Goal: Task Accomplishment & Management: Manage account settings

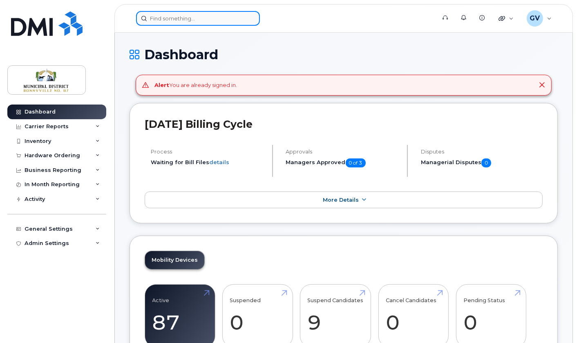
click at [205, 22] on input at bounding box center [198, 18] width 124 height 15
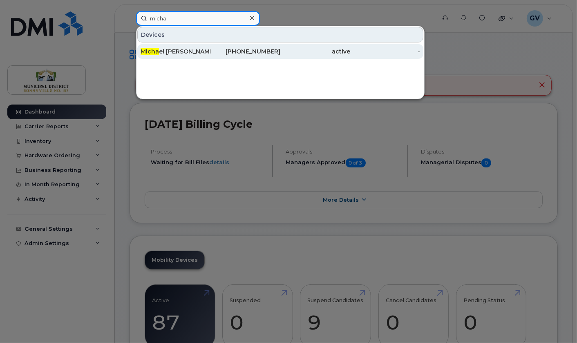
type input "micha"
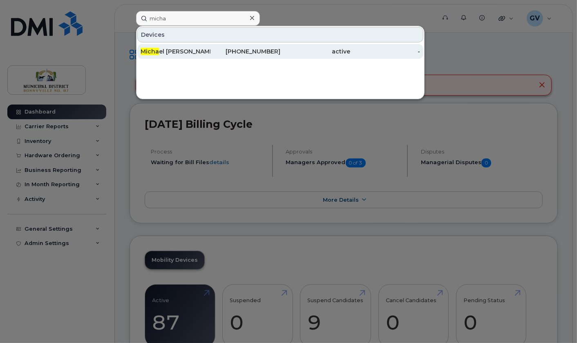
click at [172, 51] on div "Micha el Carlascio" at bounding box center [176, 51] width 70 height 8
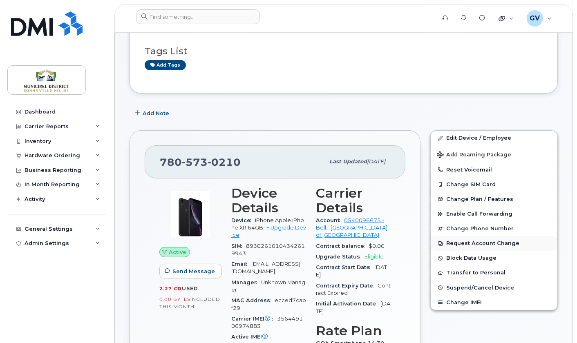
scroll to position [78, 0]
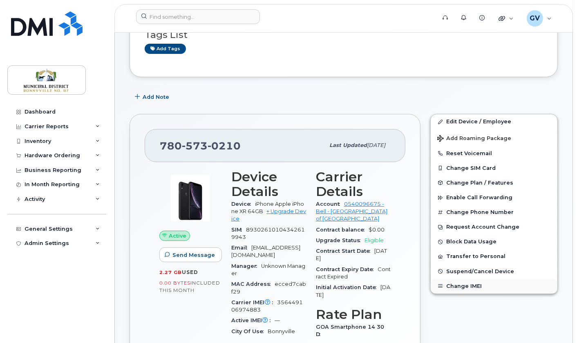
click at [468, 289] on button "Change IMEI" at bounding box center [494, 286] width 127 height 15
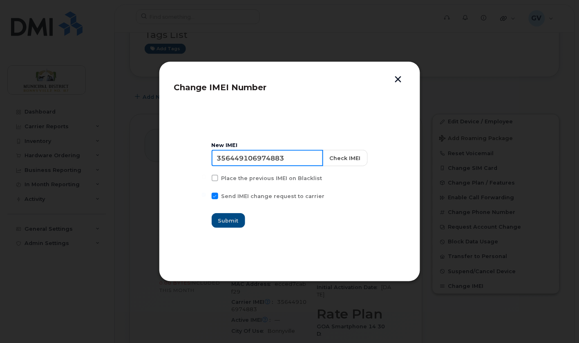
click at [265, 157] on input "356449106974883" at bounding box center [268, 158] width 112 height 16
paste input "041799006286"
type input "350417990062863"
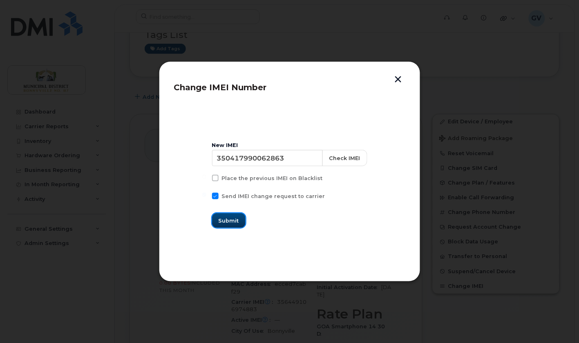
click at [245, 217] on button "Submit" at bounding box center [229, 220] width 34 height 15
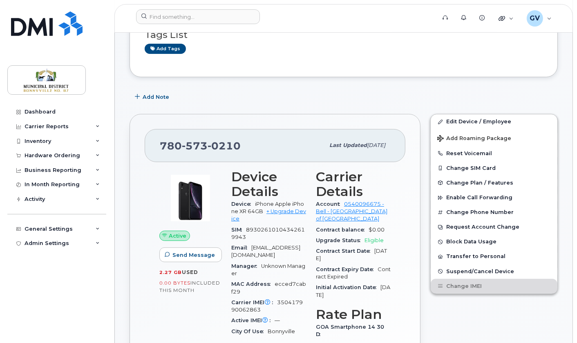
scroll to position [0, 0]
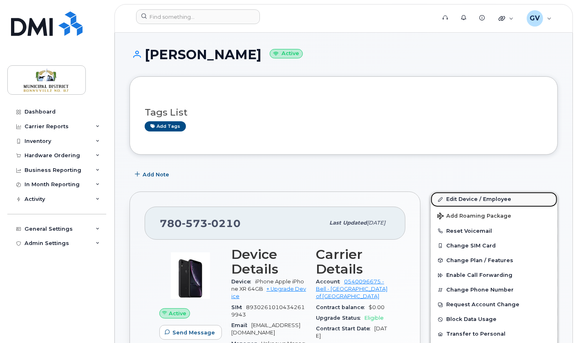
click at [461, 199] on link "Edit Device / Employee" at bounding box center [494, 199] width 127 height 15
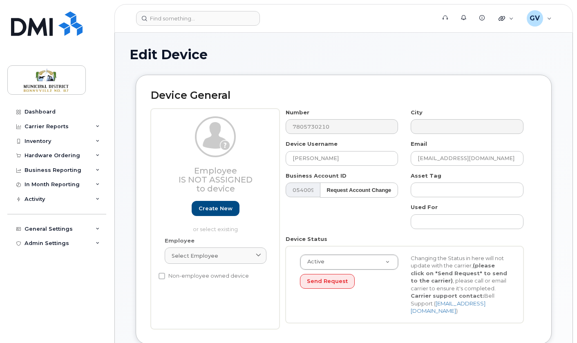
select select "1970990"
drag, startPoint x: 360, startPoint y: 157, endPoint x: 269, endPoint y: 151, distance: 91.4
click at [269, 151] on div "Employee Is not assigned to device Create new or select existing Employee Selec…" at bounding box center [344, 219] width 386 height 221
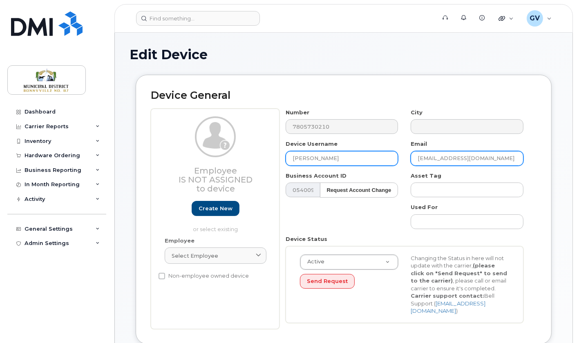
type input "Lachlan Steele"
click at [440, 159] on input "[EMAIL_ADDRESS][DOMAIN_NAME]" at bounding box center [467, 158] width 113 height 15
drag, startPoint x: 446, startPoint y: 159, endPoint x: 378, endPoint y: 155, distance: 68.8
click at [378, 155] on div "Number 7805730210 City Device Username Lachlan Steele Email mcarlascio@md.bonny…" at bounding box center [405, 219] width 251 height 221
type input "lsteele@md.bonnyville.ab.ca"
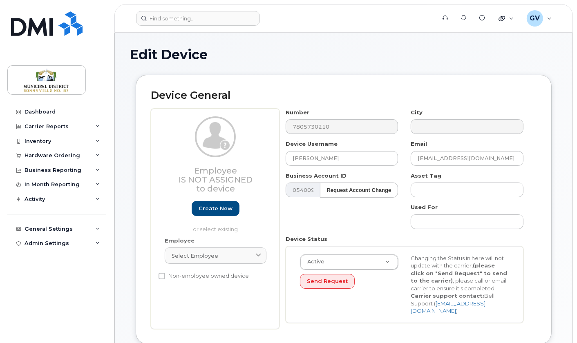
click at [536, 183] on div "Number 7805730210 City Device Username Lachlan Steele Email lsteele@md.bonnyvil…" at bounding box center [408, 219] width 257 height 221
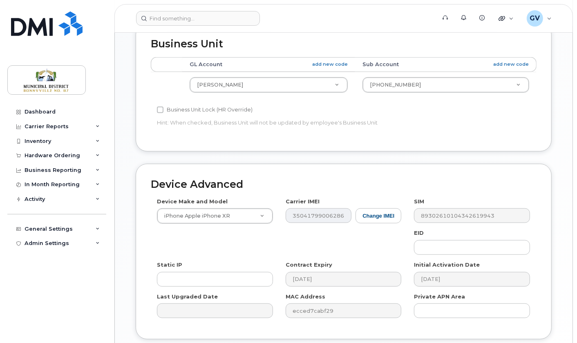
scroll to position [381, 0]
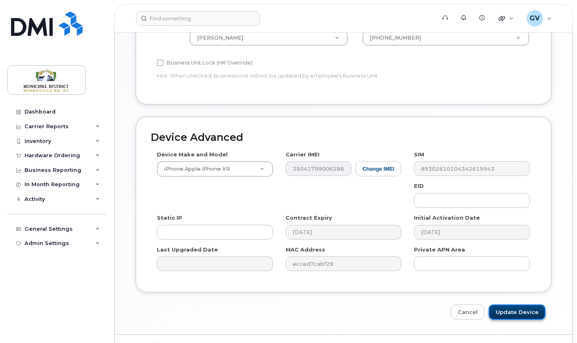
click at [514, 305] on input "Update Device" at bounding box center [517, 312] width 57 height 15
type input "Saving..."
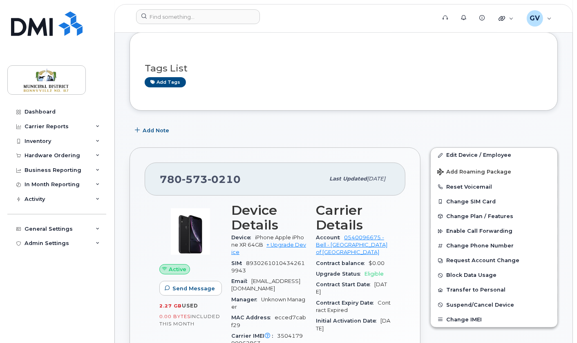
scroll to position [21, 0]
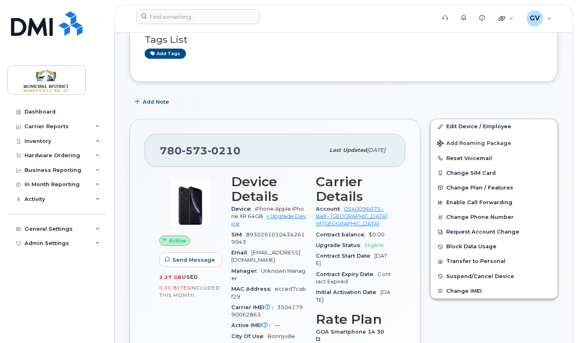
scroll to position [117, 0]
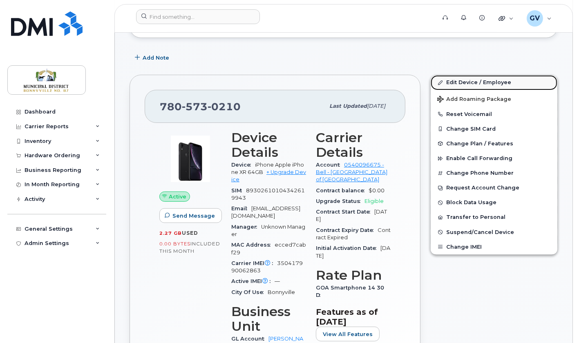
click at [471, 80] on link "Edit Device / Employee" at bounding box center [494, 82] width 127 height 15
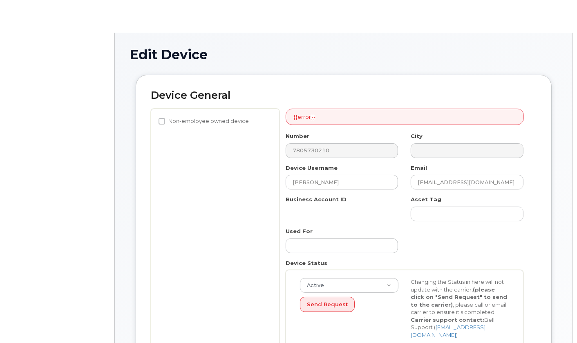
select select "1970990"
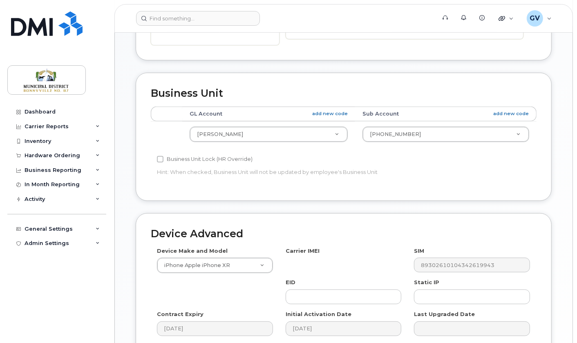
scroll to position [331, 0]
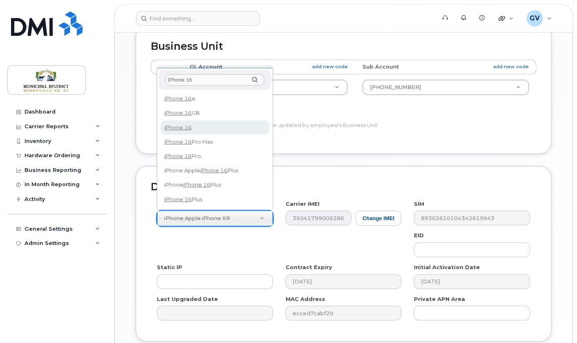
type input "iPhone 16"
select select "3224"
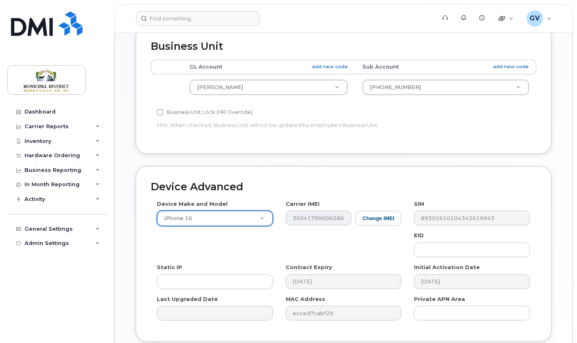
click at [393, 250] on div "Device Make and Model iPhone 16 Android TCL 502 Watch Apple Watch S9 41mm Andro…" at bounding box center [344, 263] width 386 height 127
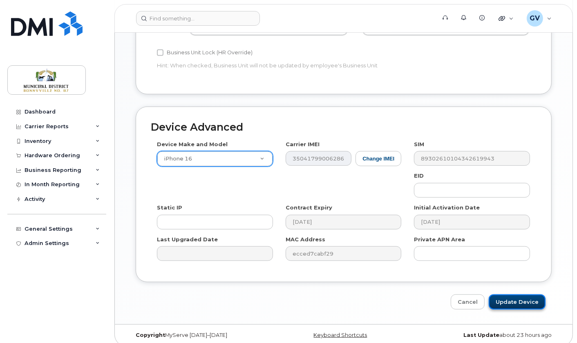
click at [531, 295] on input "Update Device" at bounding box center [517, 302] width 57 height 15
type input "Saving..."
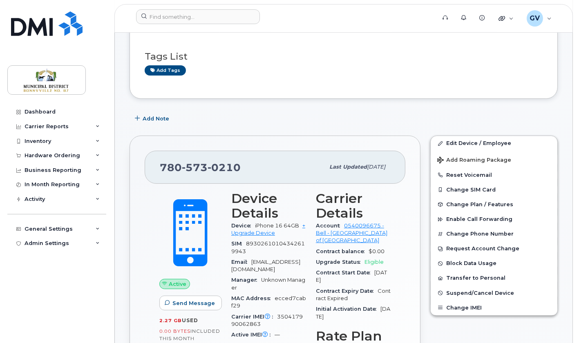
scroll to position [100, 0]
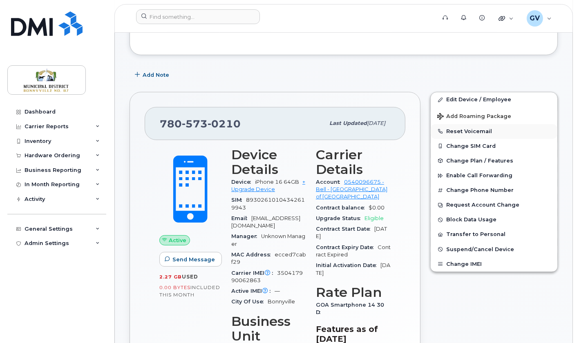
click at [482, 130] on button "Reset Voicemail" at bounding box center [494, 131] width 127 height 15
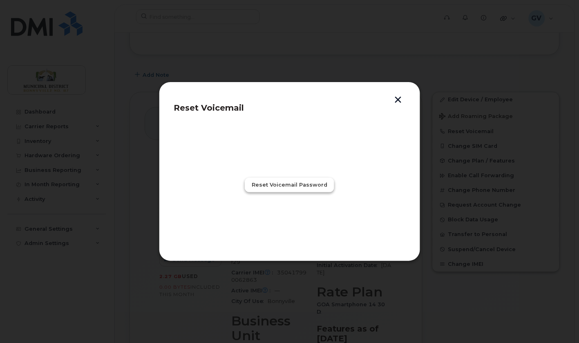
click at [313, 183] on span "Reset Voicemail Password" at bounding box center [290, 185] width 76 height 8
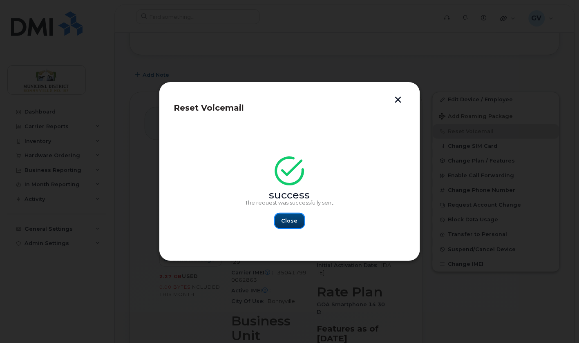
click at [290, 220] on span "Close" at bounding box center [290, 221] width 16 height 8
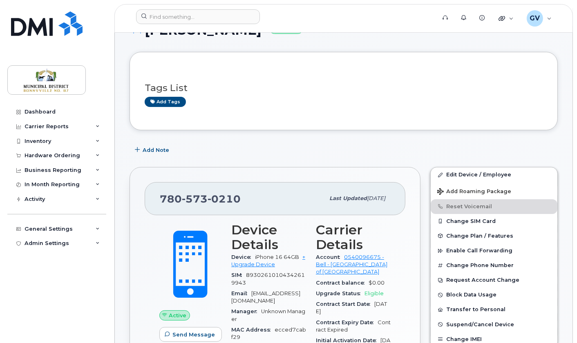
scroll to position [0, 0]
